Goal: Find specific page/section: Find specific page/section

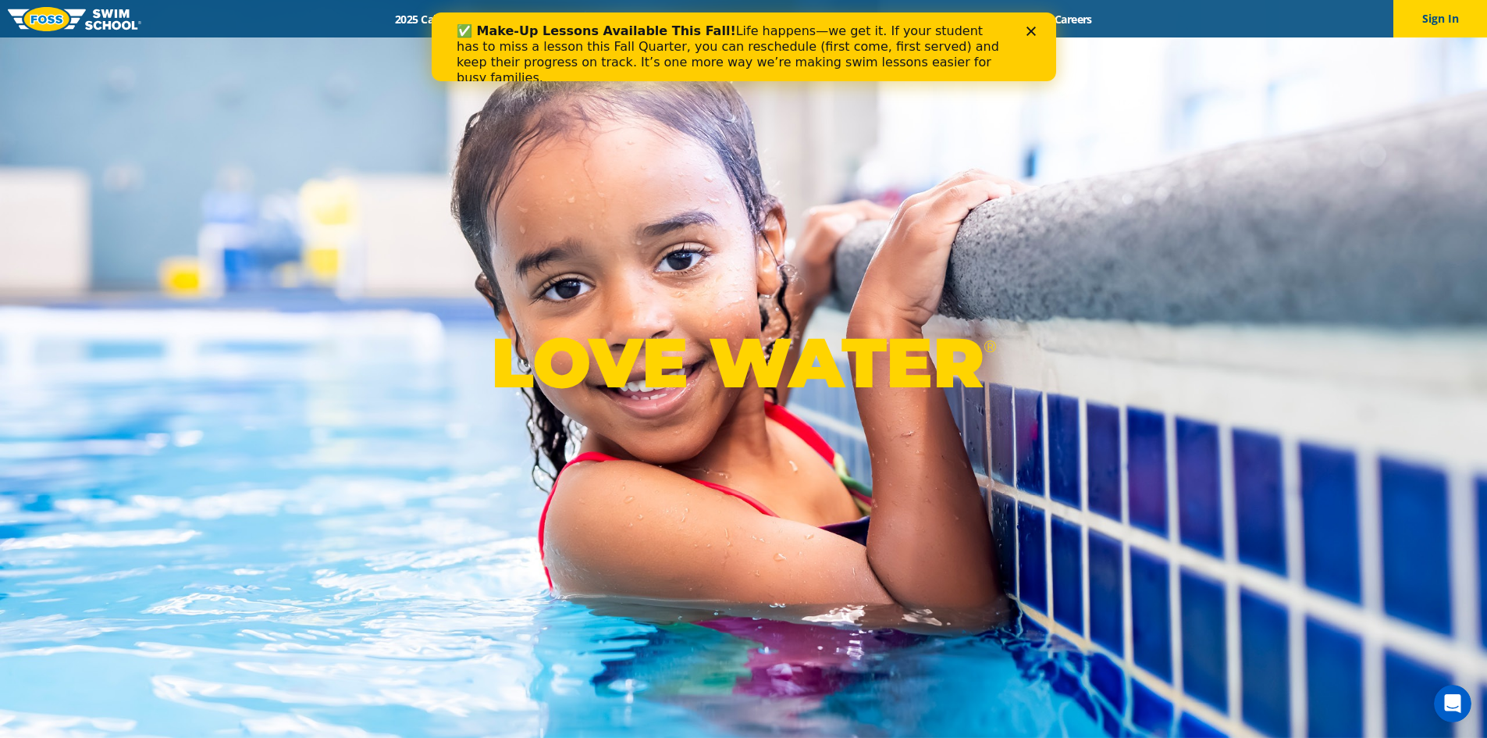
click at [1024, 30] on div "✅ Make-Up Lessons Available This Fall! Life happens—we get it. If your student …" at bounding box center [743, 55] width 574 height 72
click at [1028, 27] on icon "Close" at bounding box center [1030, 31] width 9 height 9
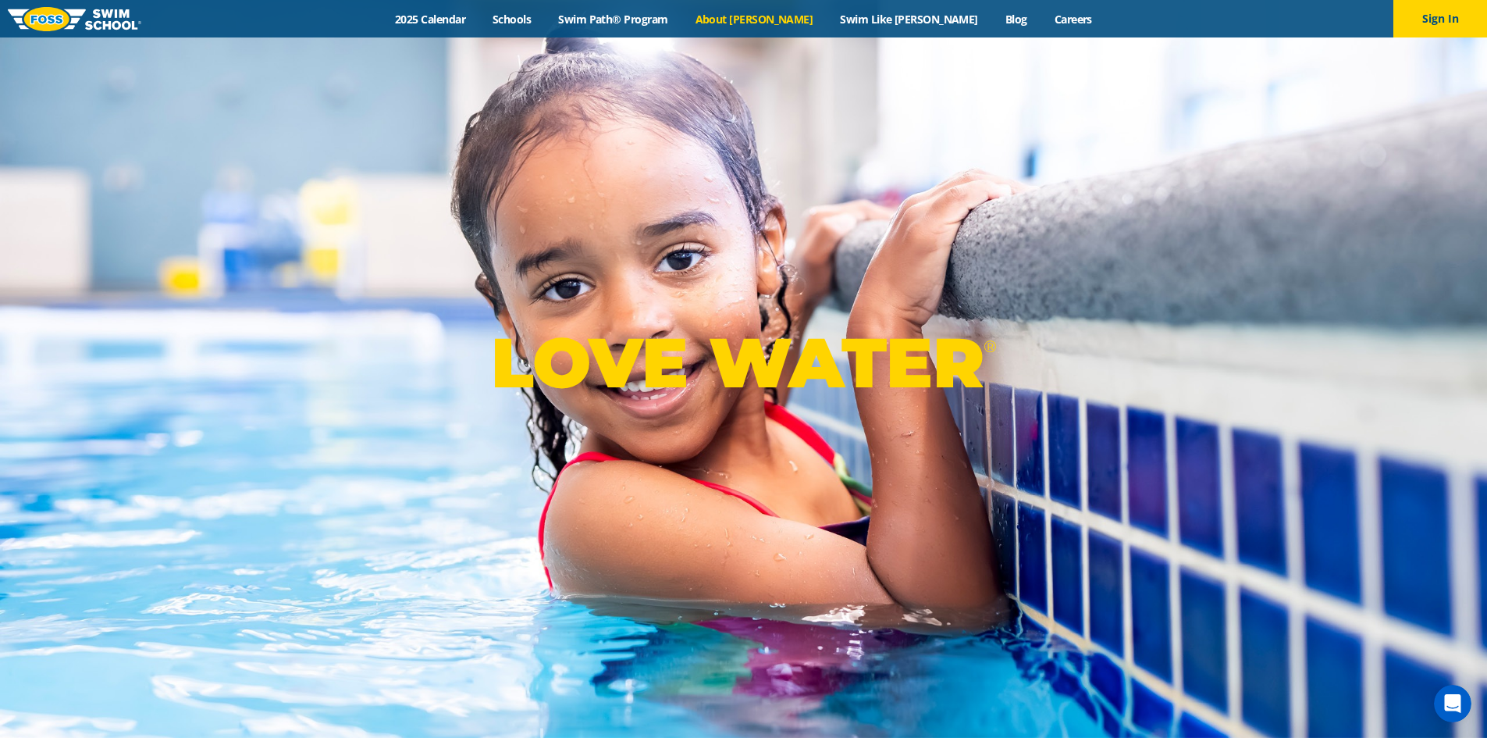
click at [781, 13] on link "About [PERSON_NAME]" at bounding box center [753, 19] width 145 height 15
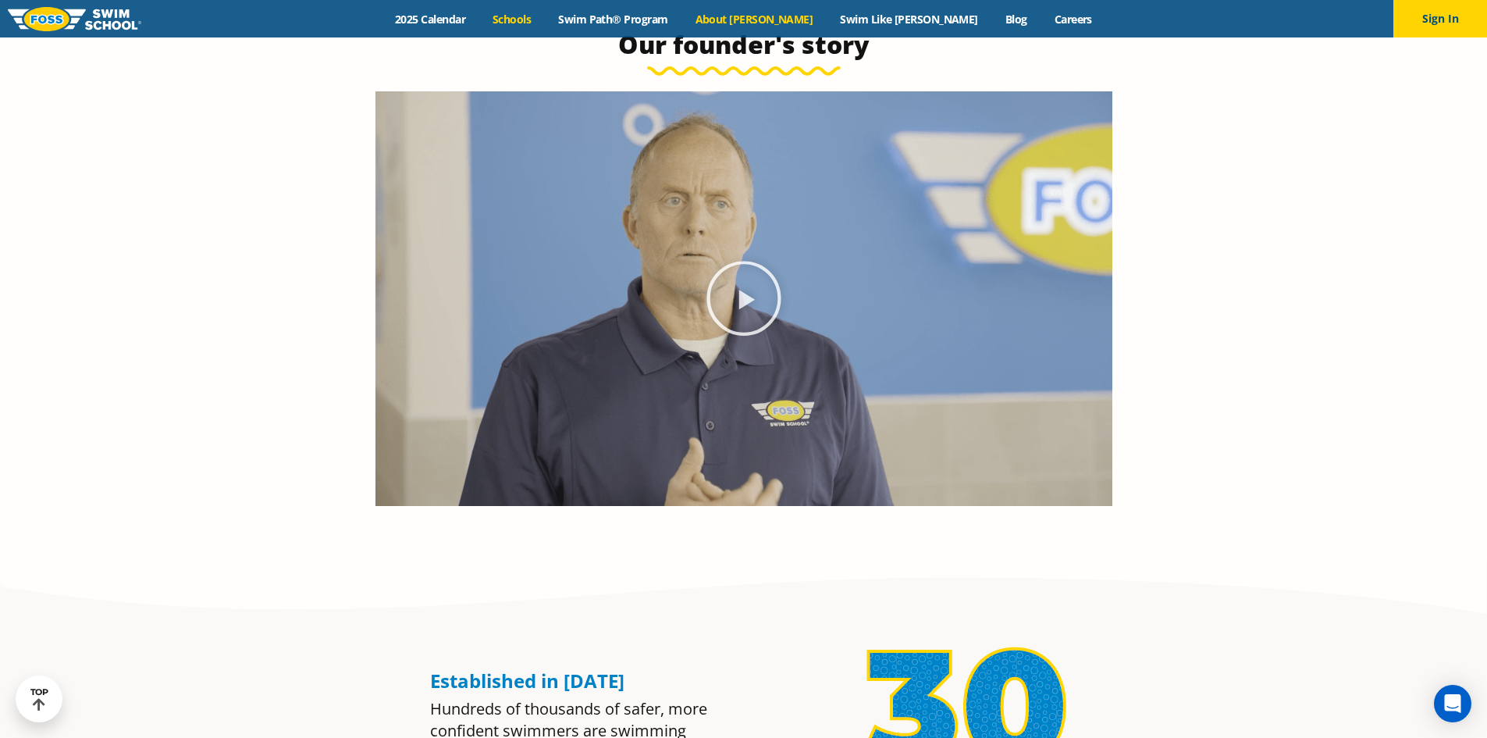
scroll to position [624, 0]
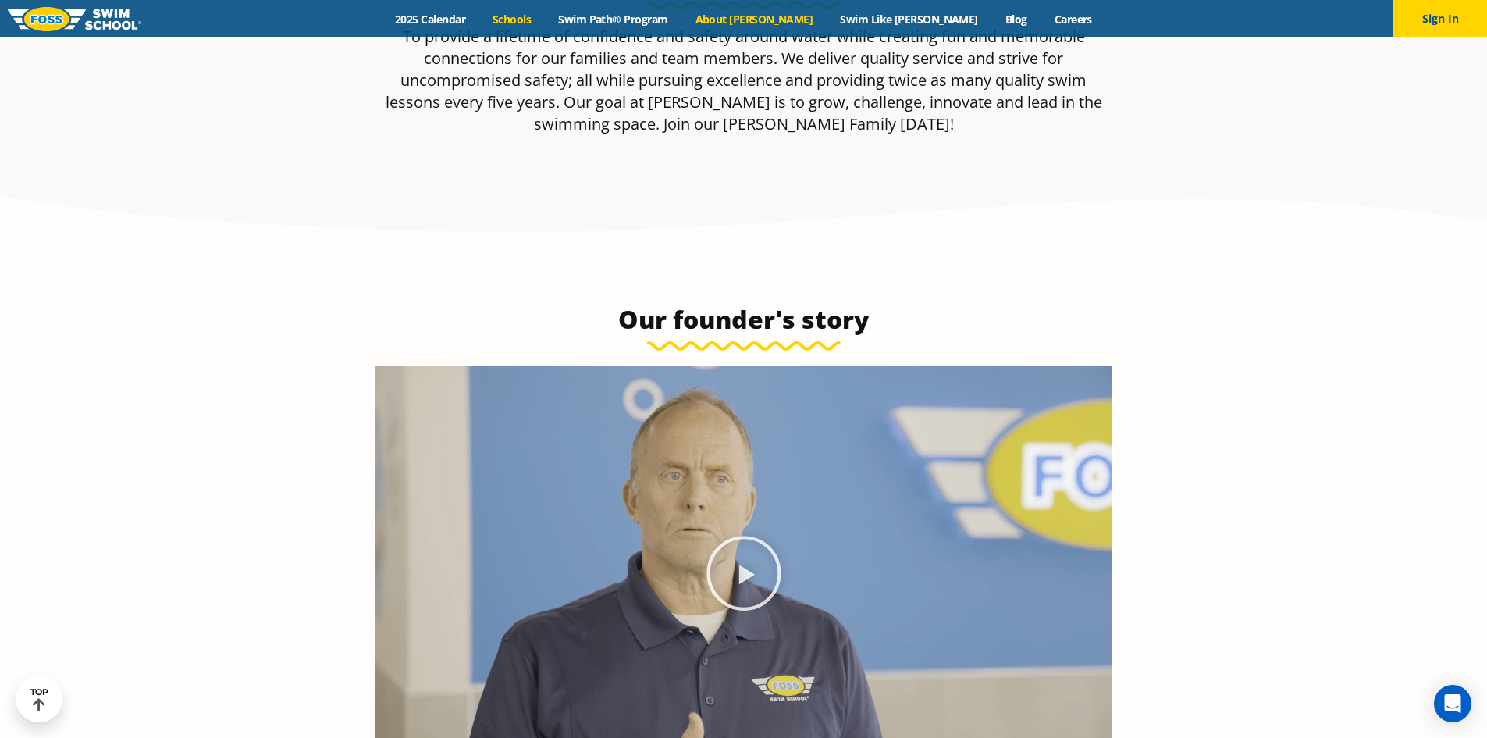
click at [545, 20] on link "Schools" at bounding box center [512, 19] width 66 height 15
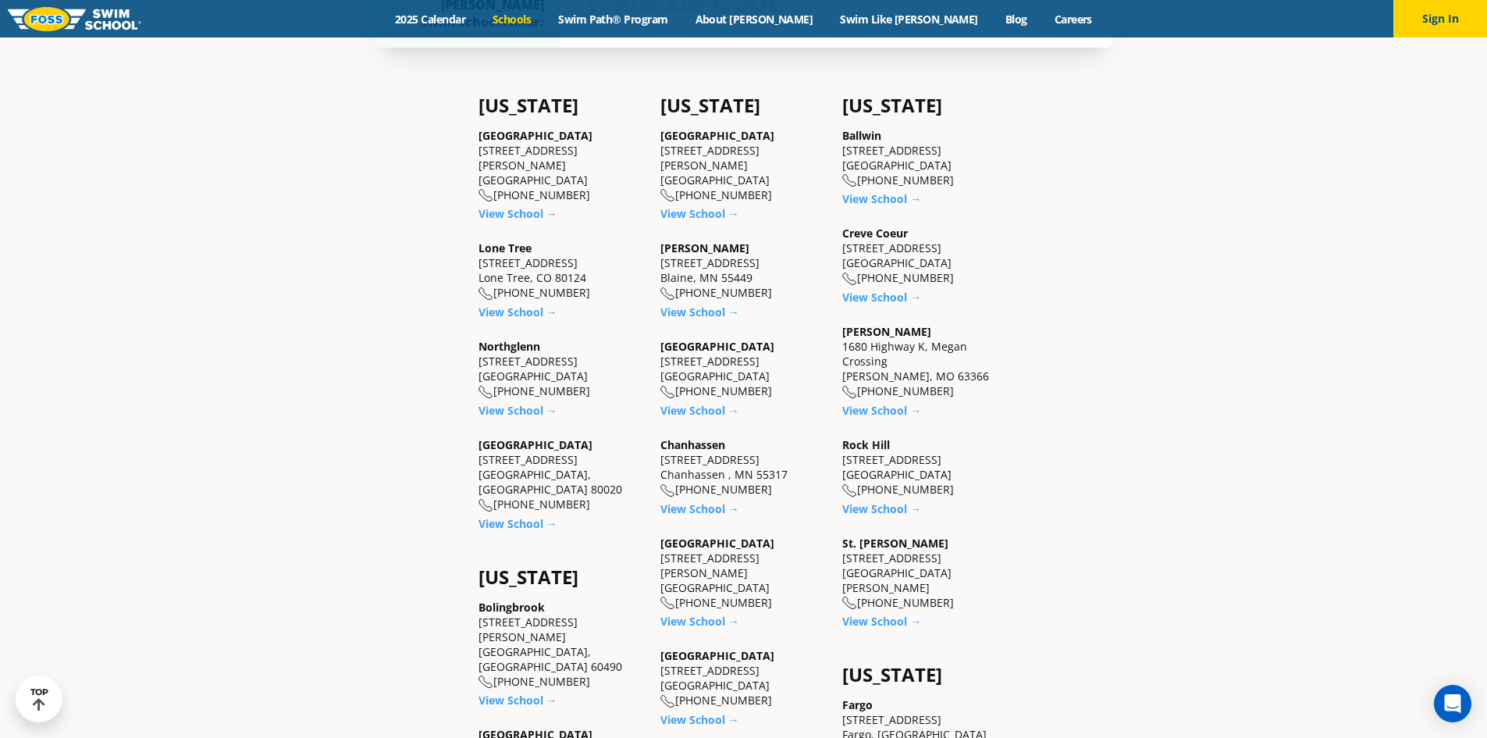
scroll to position [624, 0]
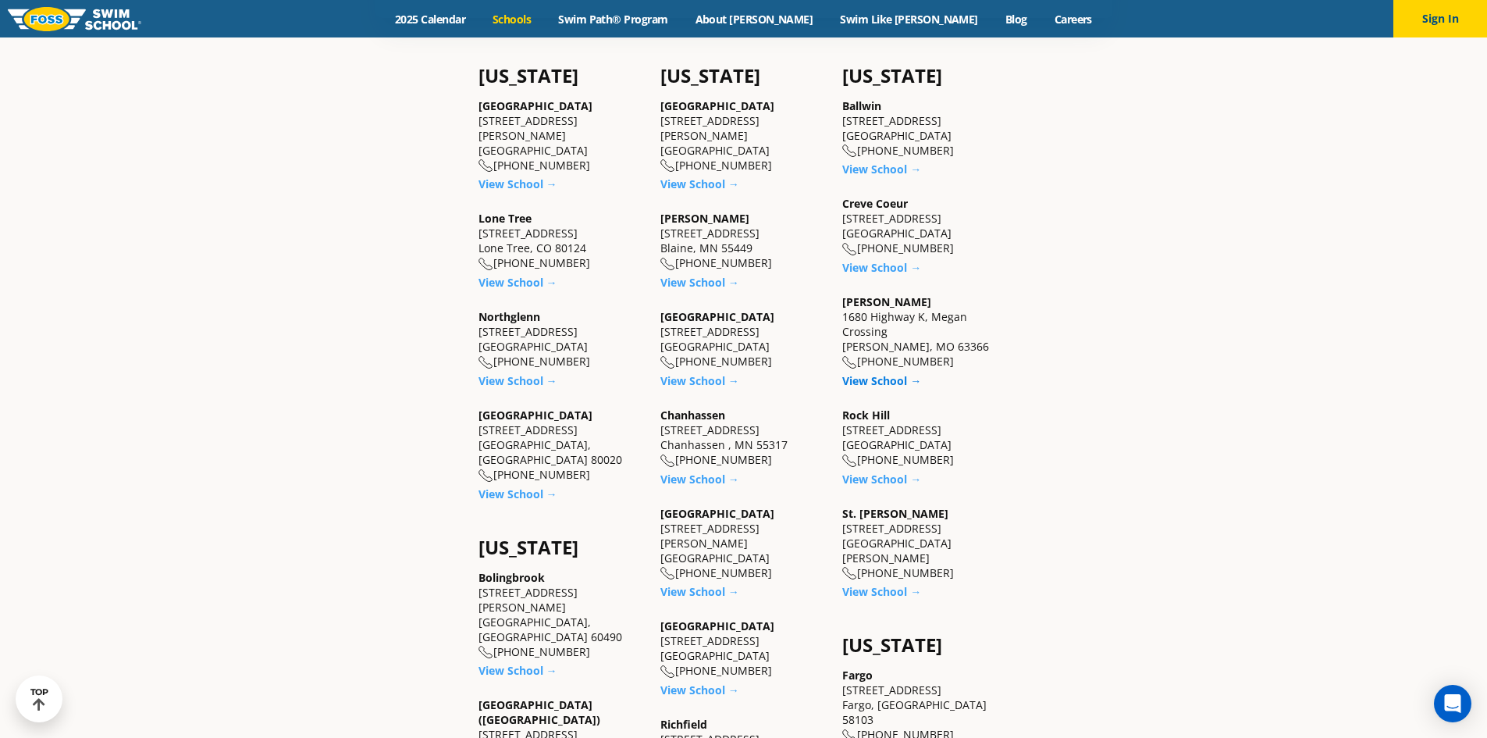
click at [893, 382] on link "View School →" at bounding box center [881, 380] width 79 height 15
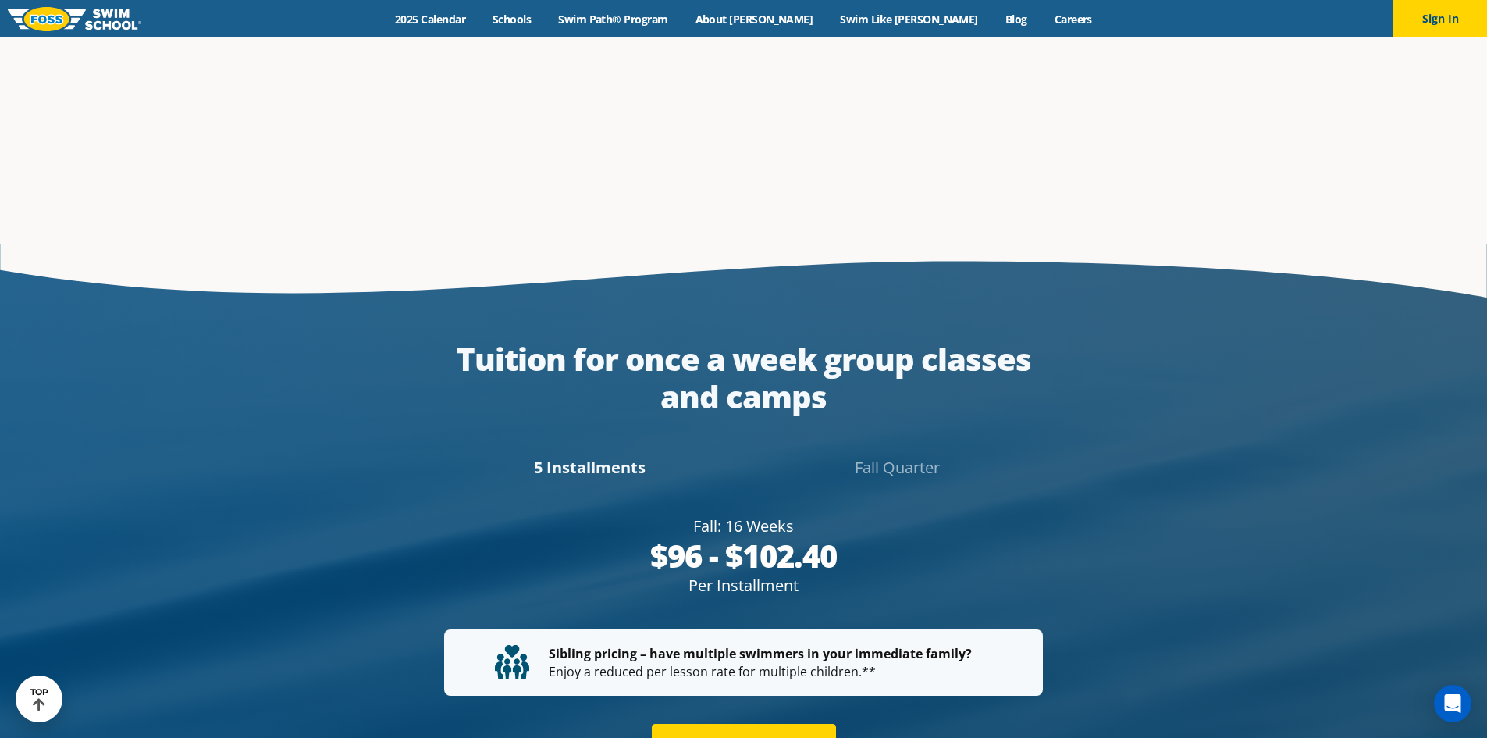
scroll to position [2775, 0]
